Goal: Transaction & Acquisition: Subscribe to service/newsletter

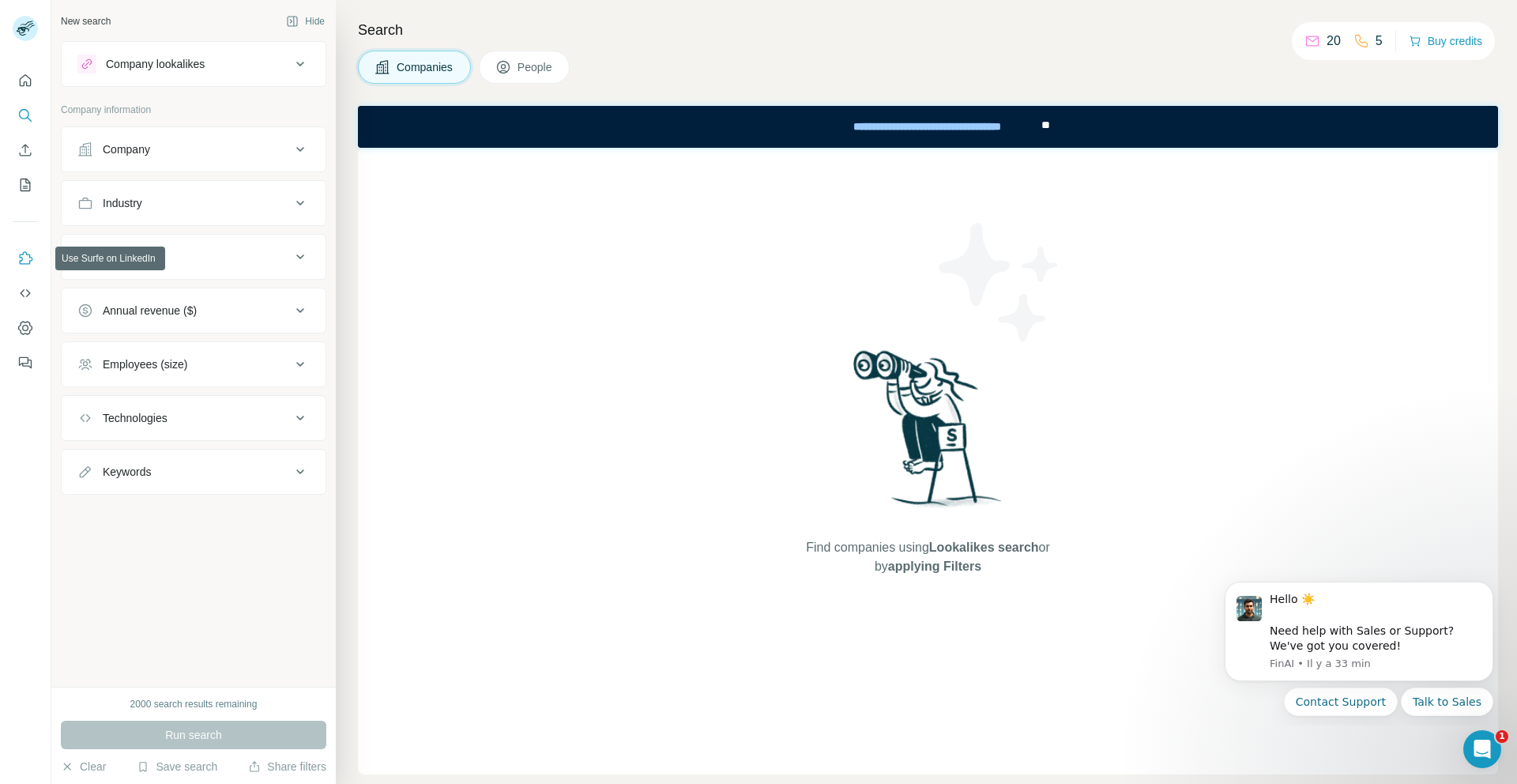
click at [20, 263] on icon "Use Surfe on LinkedIn" at bounding box center [27, 258] width 14 height 13
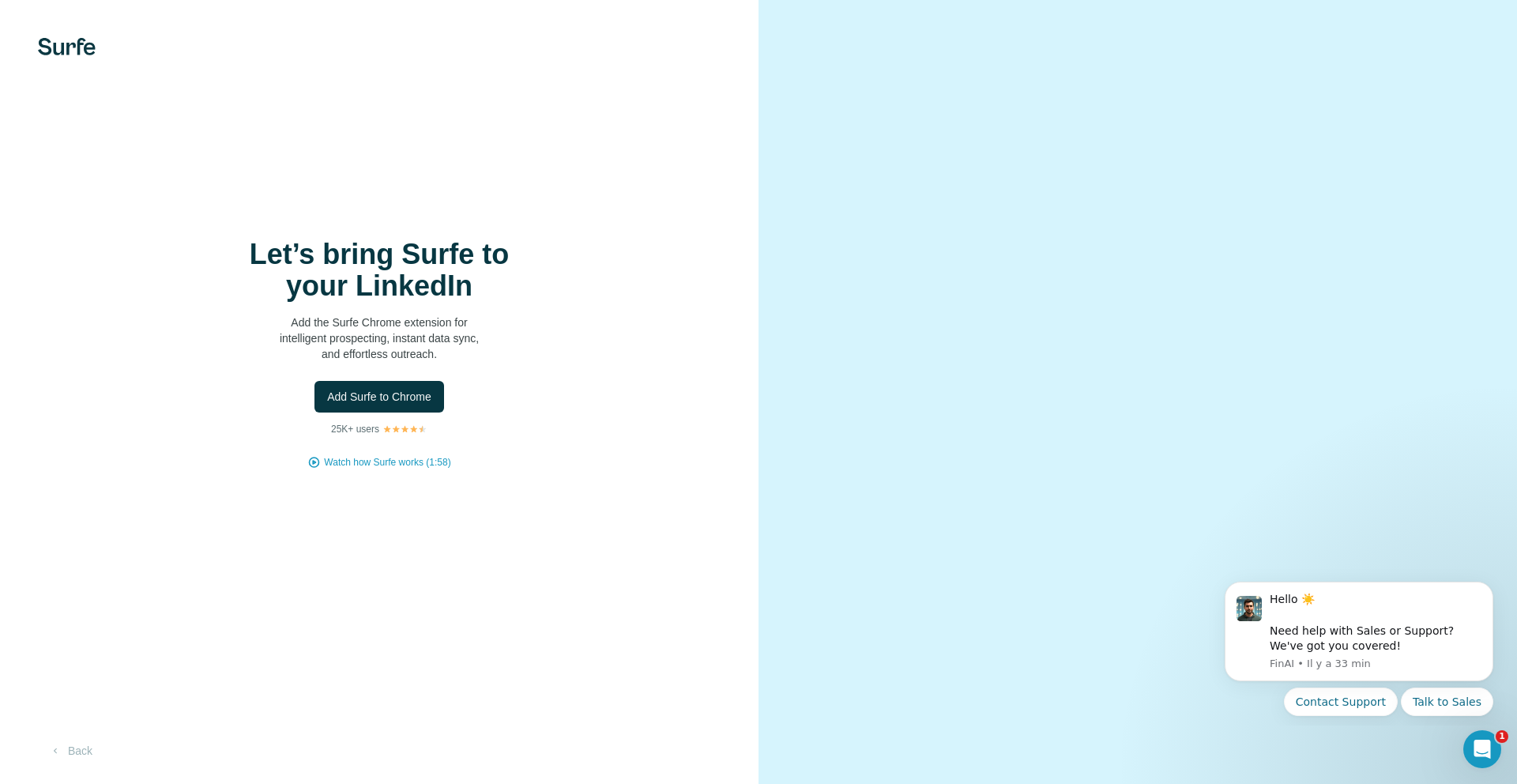
click at [1420, 250] on video at bounding box center [1138, 392] width 569 height 285
